Goal: Information Seeking & Learning: Learn about a topic

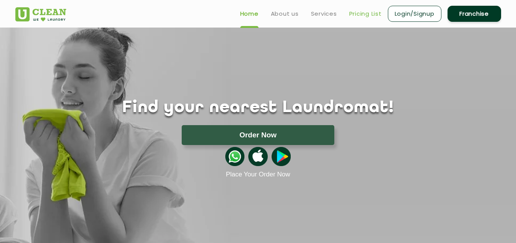
scroll to position [153, 0]
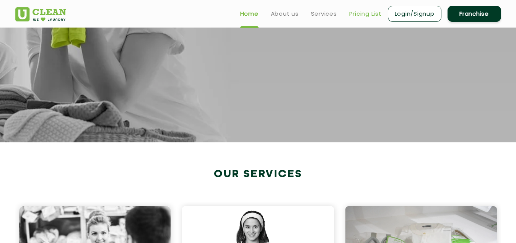
click at [358, 14] on link "Pricing List" at bounding box center [365, 13] width 32 height 9
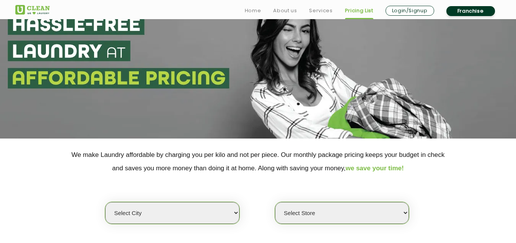
scroll to position [115, 0]
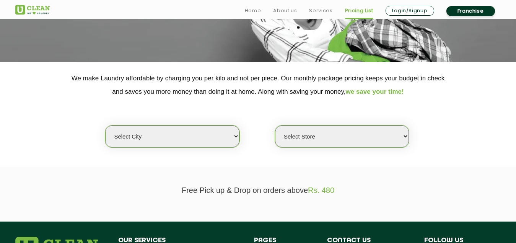
click at [224, 136] on select "Select city [GEOGRAPHIC_DATA] [GEOGRAPHIC_DATA] [GEOGRAPHIC_DATA] [GEOGRAPHIC_D…" at bounding box center [172, 136] width 134 height 22
select select "14"
click at [105, 125] on select "Select city [GEOGRAPHIC_DATA] [GEOGRAPHIC_DATA] [GEOGRAPHIC_DATA] [GEOGRAPHIC_D…" at bounding box center [172, 136] width 134 height 22
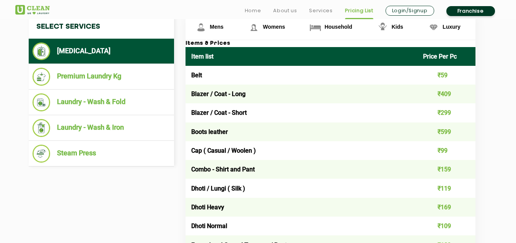
scroll to position [344, 0]
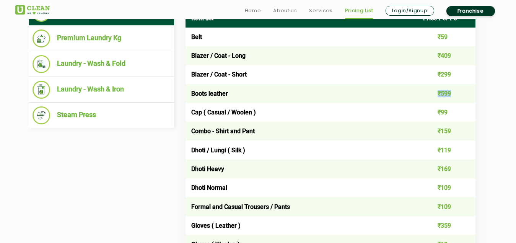
drag, startPoint x: 439, startPoint y: 94, endPoint x: 451, endPoint y: 94, distance: 12.6
click at [451, 94] on td "₹599" at bounding box center [446, 93] width 58 height 19
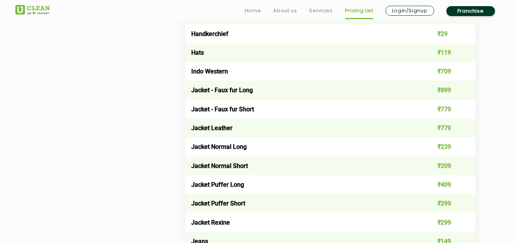
scroll to position [612, 0]
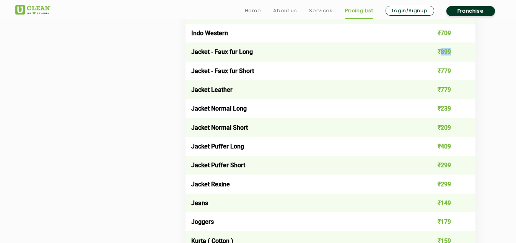
drag, startPoint x: 440, startPoint y: 51, endPoint x: 453, endPoint y: 51, distance: 12.2
click at [453, 51] on td "₹899" at bounding box center [446, 51] width 58 height 19
click at [456, 104] on td "₹239" at bounding box center [446, 108] width 58 height 19
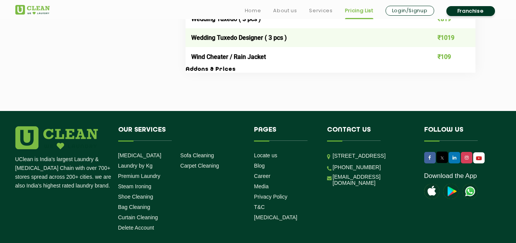
scroll to position [1682, 0]
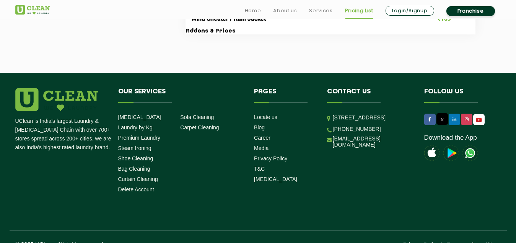
drag, startPoint x: 333, startPoint y: 119, endPoint x: 388, endPoint y: 147, distance: 61.5
click at [388, 122] on p "[STREET_ADDRESS]" at bounding box center [373, 117] width 80 height 9
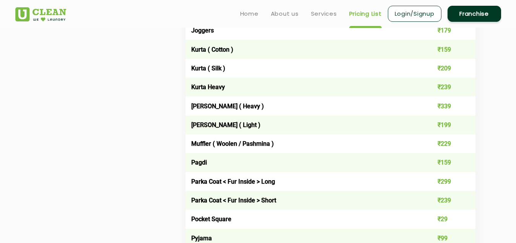
scroll to position [726, 0]
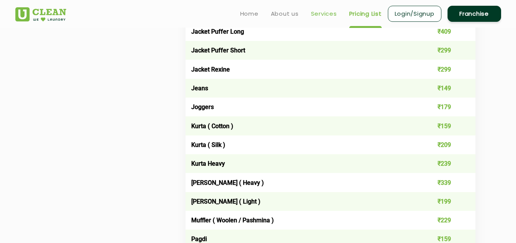
click at [323, 13] on link "Services" at bounding box center [324, 13] width 26 height 9
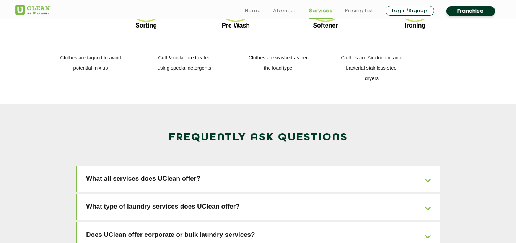
scroll to position [1147, 0]
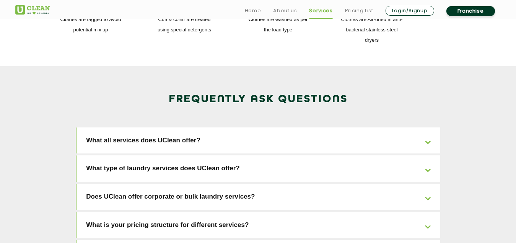
click at [324, 127] on link "What all services does UClean offer?" at bounding box center [257, 140] width 363 height 26
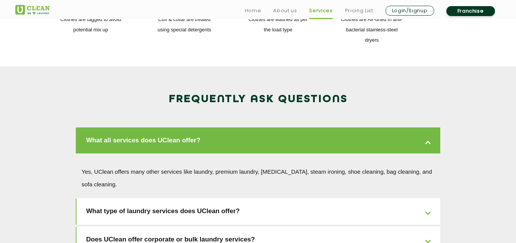
scroll to position [1223, 0]
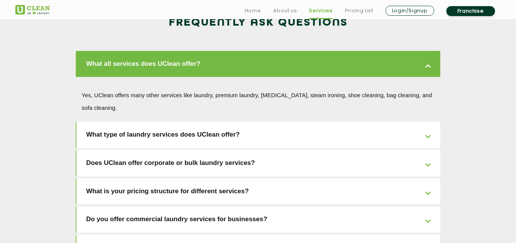
click at [307, 122] on link "What type of laundry services does UClean offer?" at bounding box center [257, 135] width 363 height 26
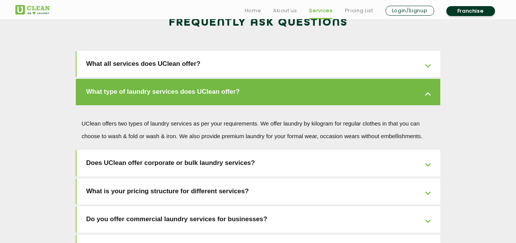
scroll to position [1261, 0]
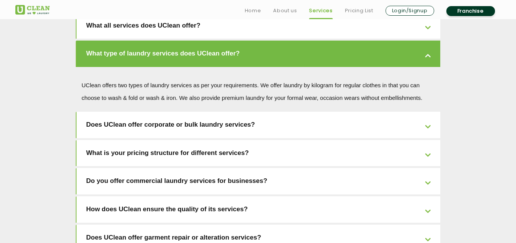
click at [302, 112] on link "Does UClean offer corporate or bulk laundry services?" at bounding box center [257, 125] width 363 height 26
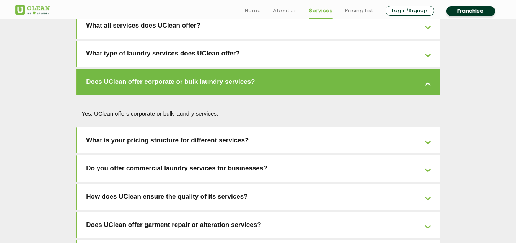
click at [271, 212] on link "Does UClean offer garment repair or alteration services?" at bounding box center [257, 225] width 363 height 26
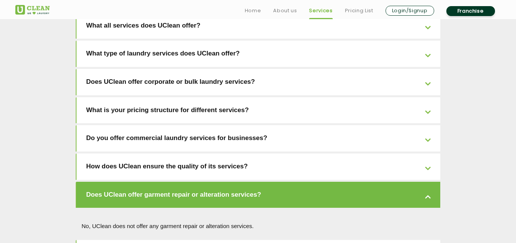
click at [281, 153] on link "How does UClean ensure the quality of its services?" at bounding box center [257, 166] width 363 height 26
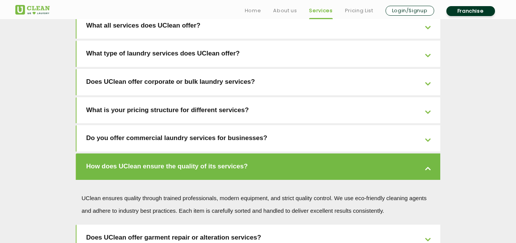
click at [281, 153] on link "How does UClean ensure the quality of its services?" at bounding box center [257, 166] width 363 height 26
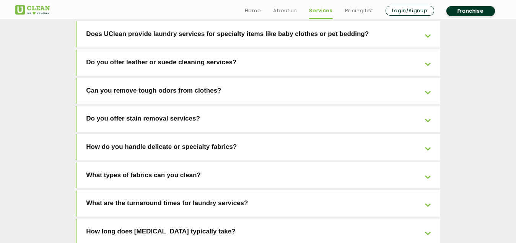
scroll to position [1720, 0]
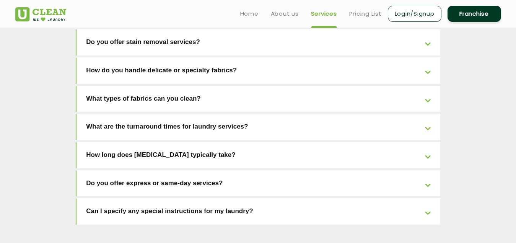
click at [264, 142] on link "How long does [MEDICAL_DATA] typically take?" at bounding box center [257, 155] width 363 height 26
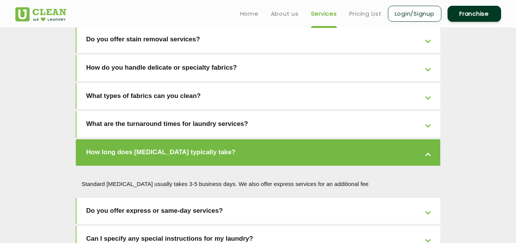
scroll to position [1639, 0]
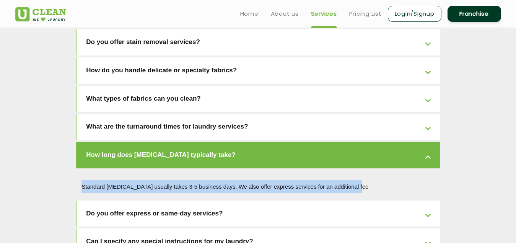
drag, startPoint x: 81, startPoint y: 124, endPoint x: 371, endPoint y: 122, distance: 289.7
click at [371, 180] on p "Standard [MEDICAL_DATA] usually takes 3-5 business days. We also offer express …" at bounding box center [257, 186] width 353 height 13
